Goal: Task Accomplishment & Management: Complete application form

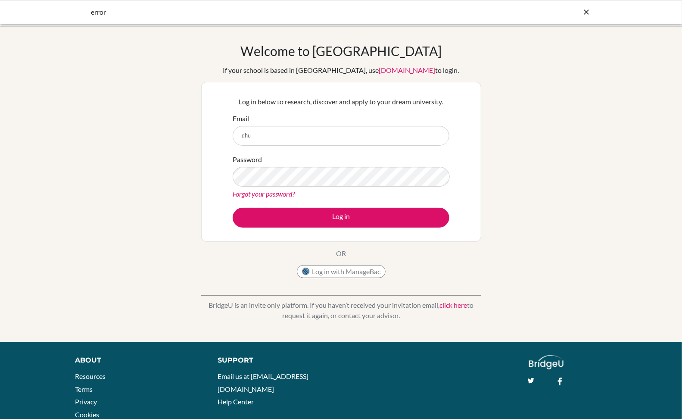
click at [316, 137] on input "dhu" at bounding box center [341, 136] width 217 height 20
type input "[EMAIL_ADDRESS][DOMAIN_NAME]"
click at [270, 195] on link "Forgot your password?" at bounding box center [264, 193] width 62 height 8
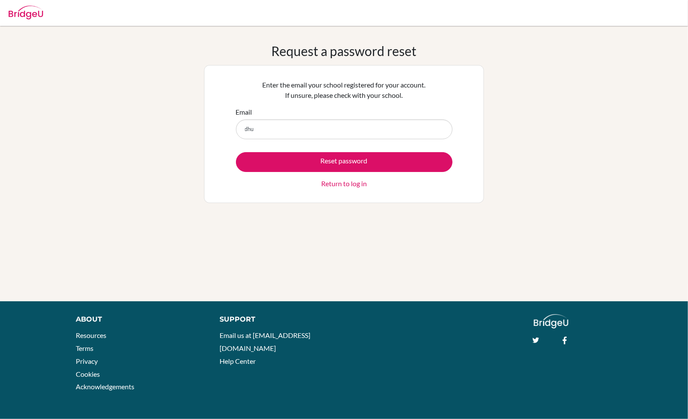
type input "[EMAIL_ADDRESS][DOMAIN_NAME]"
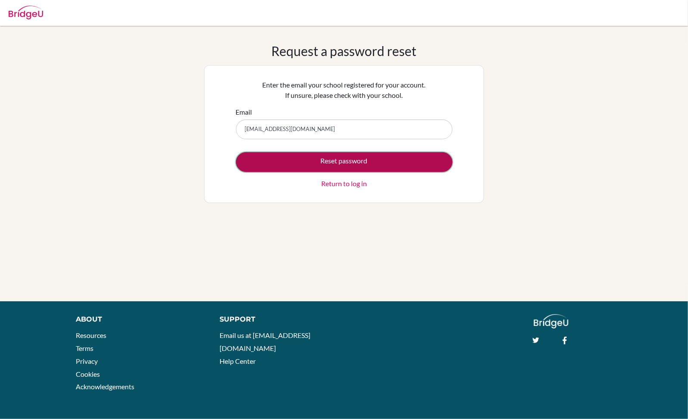
click at [345, 161] on button "Reset password" at bounding box center [344, 162] width 217 height 20
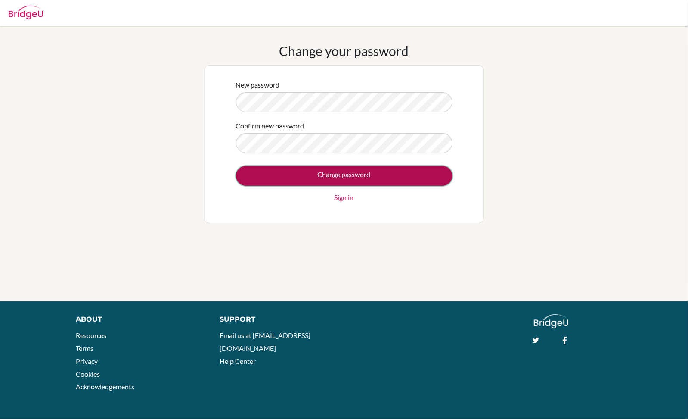
click at [341, 177] on input "Change password" at bounding box center [344, 176] width 217 height 20
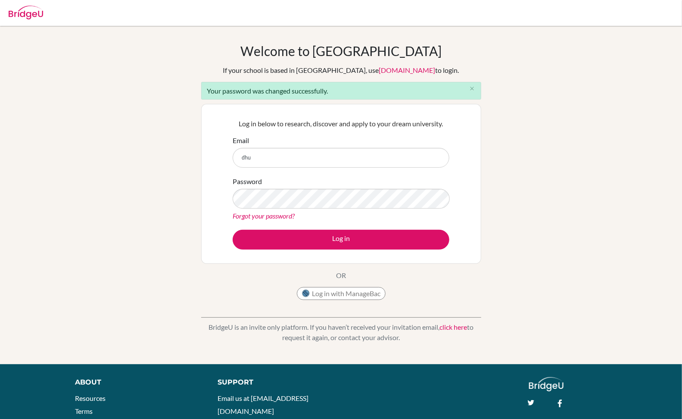
type input "[EMAIL_ADDRESS][DOMAIN_NAME]"
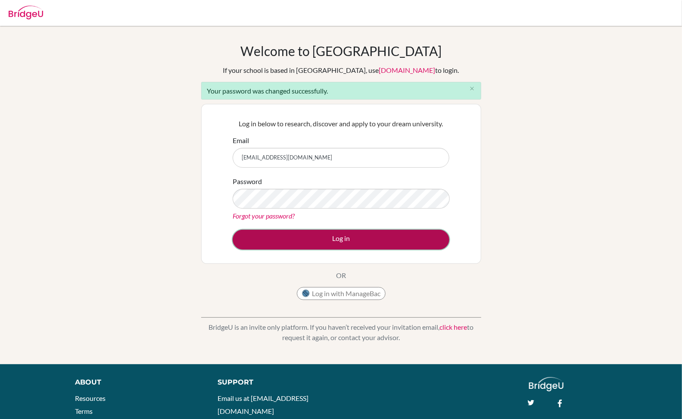
click at [326, 241] on button "Log in" at bounding box center [341, 239] width 217 height 20
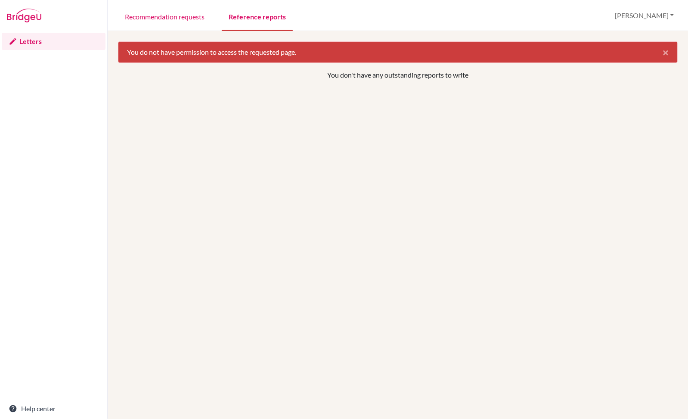
click at [252, 20] on link "Reference reports" at bounding box center [257, 16] width 71 height 30
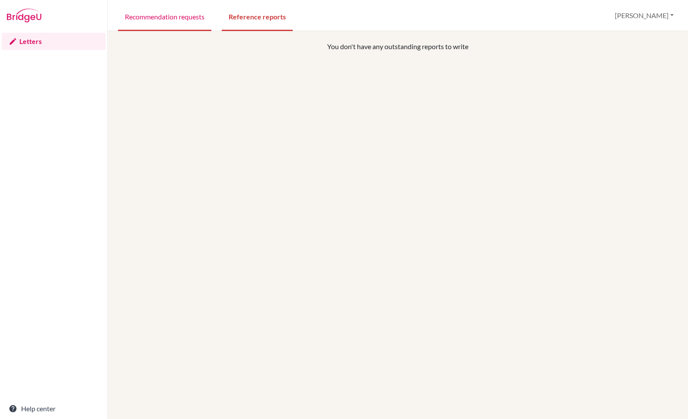
click at [156, 19] on link "Recommendation requests" at bounding box center [164, 16] width 93 height 30
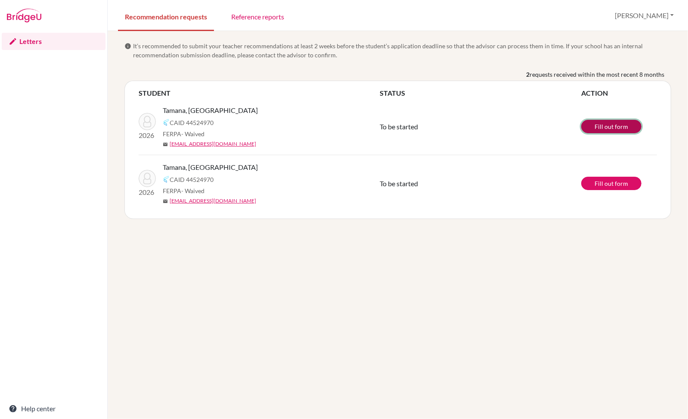
click at [611, 128] on link "Fill out form" at bounding box center [611, 126] width 60 height 13
